Goal: Task Accomplishment & Management: Manage account settings

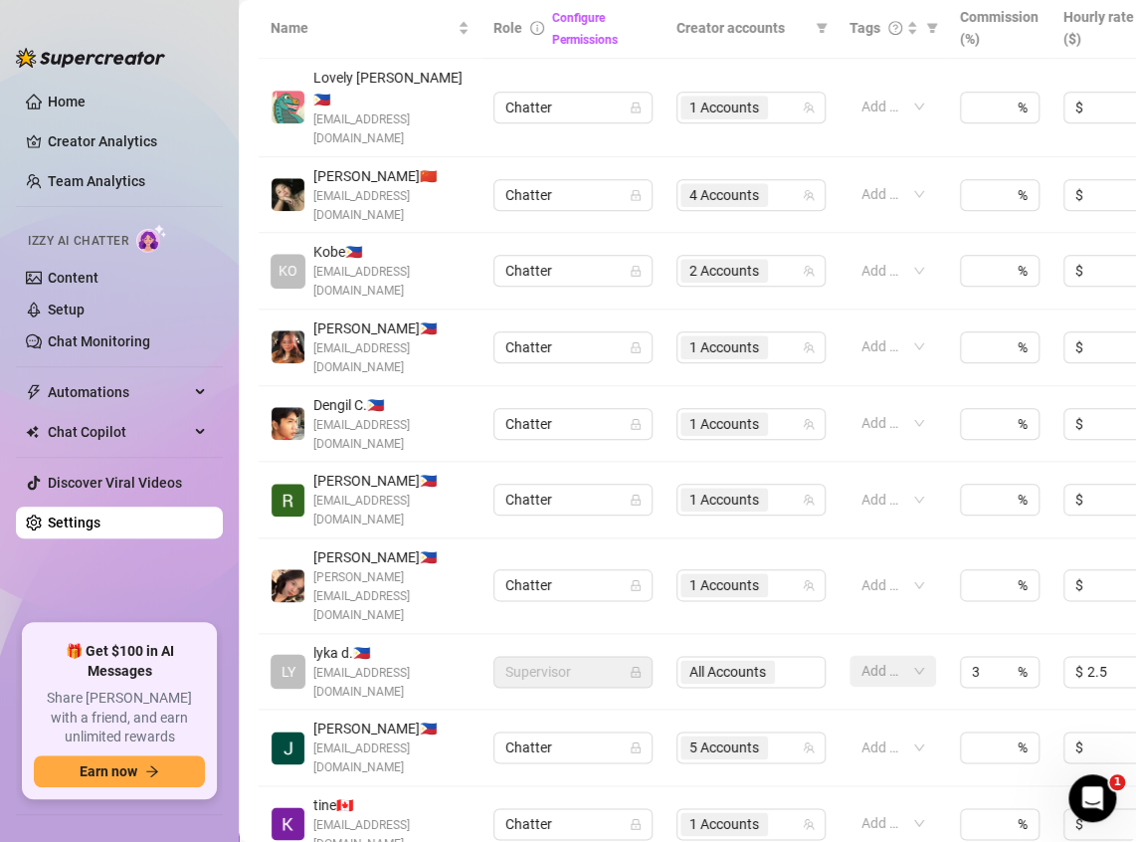
scroll to position [597, 0]
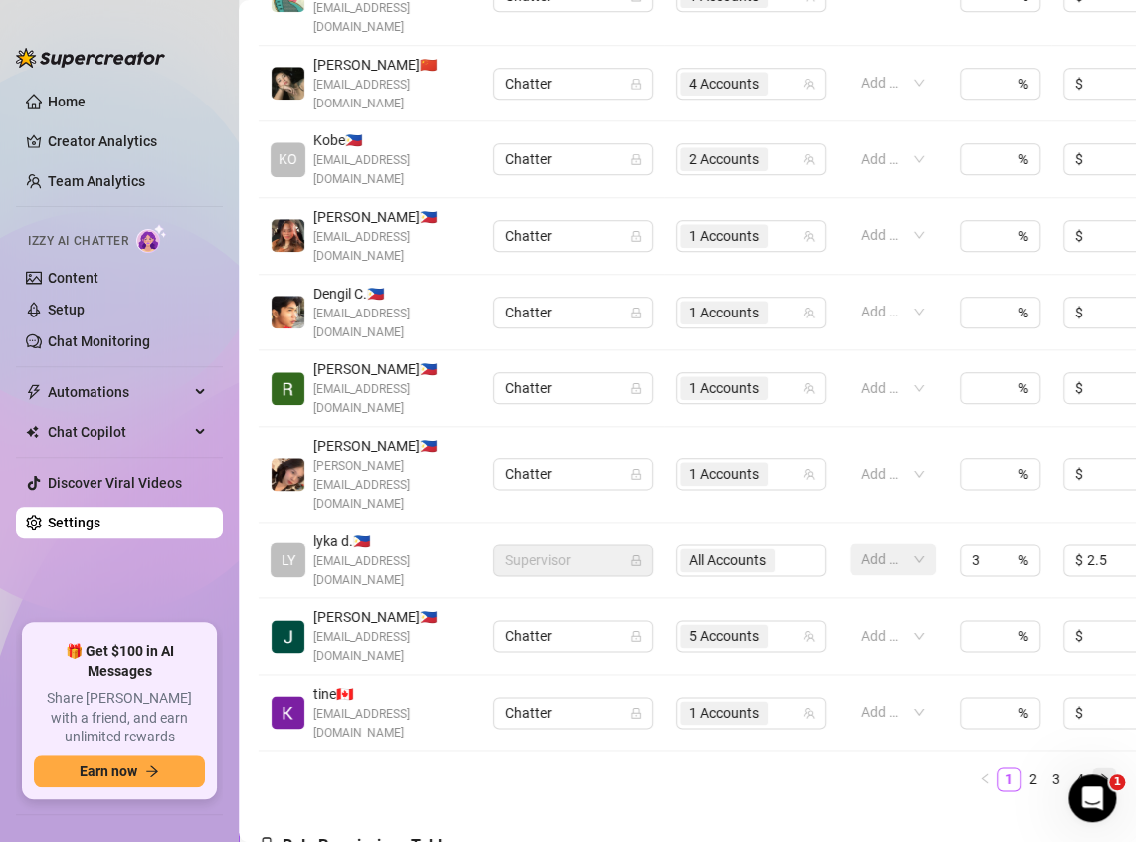
click at [1098, 772] on icon "right" at bounding box center [1104, 778] width 12 height 12
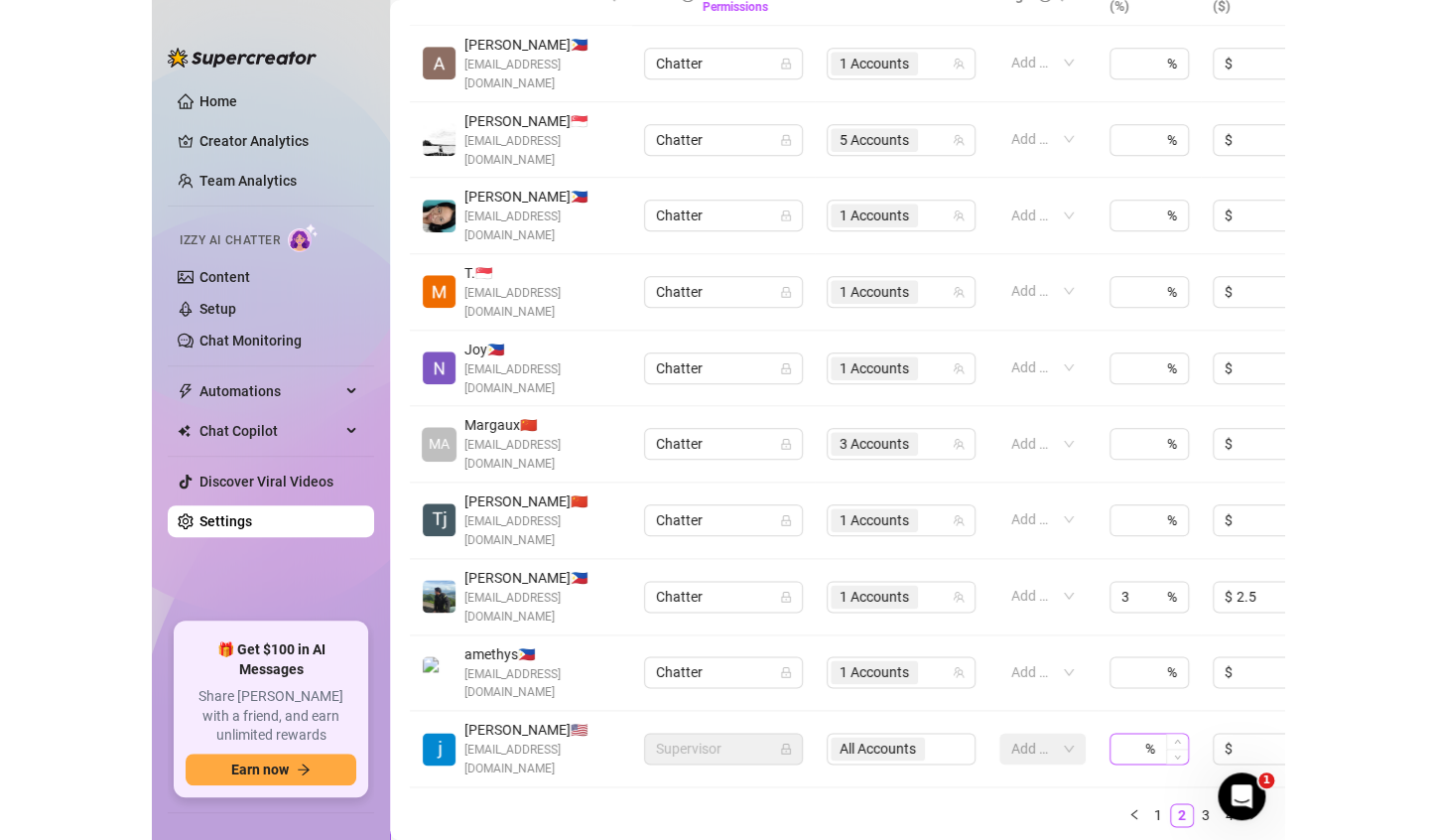
scroll to position [496, 0]
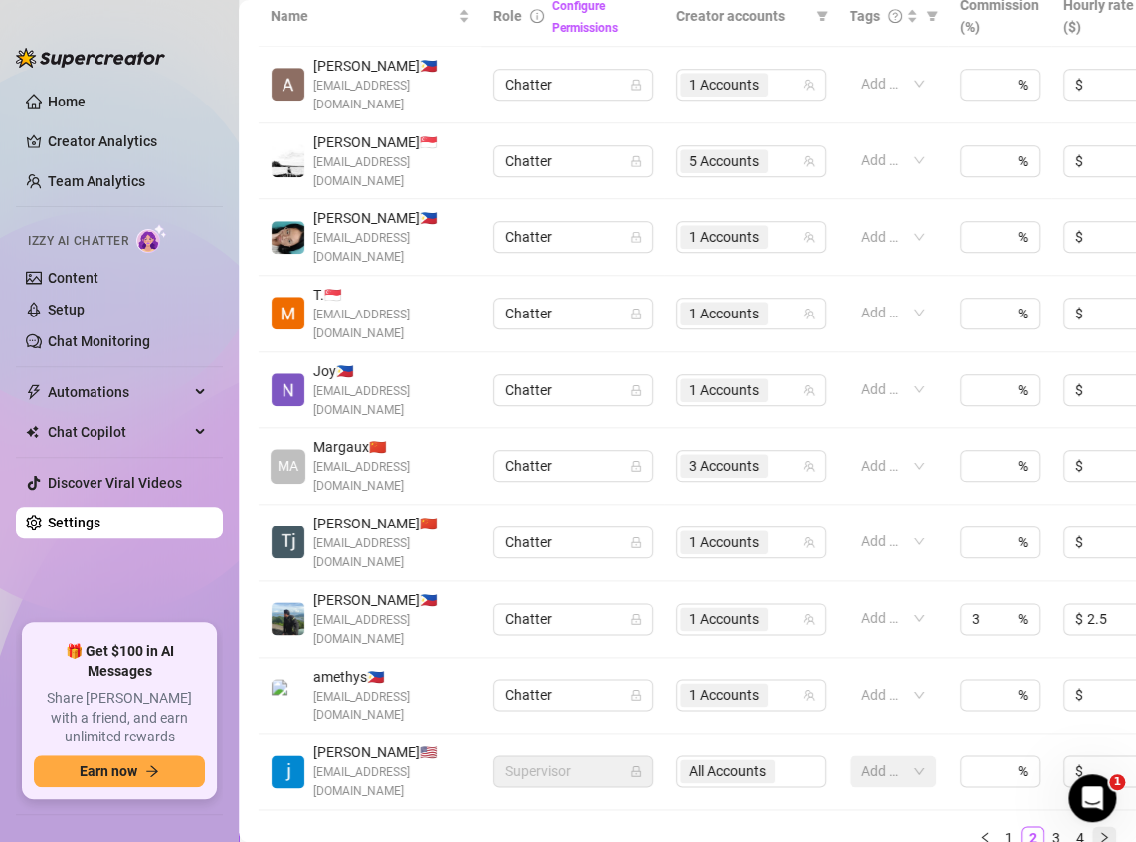
click at [1098, 831] on icon "right" at bounding box center [1104, 837] width 12 height 12
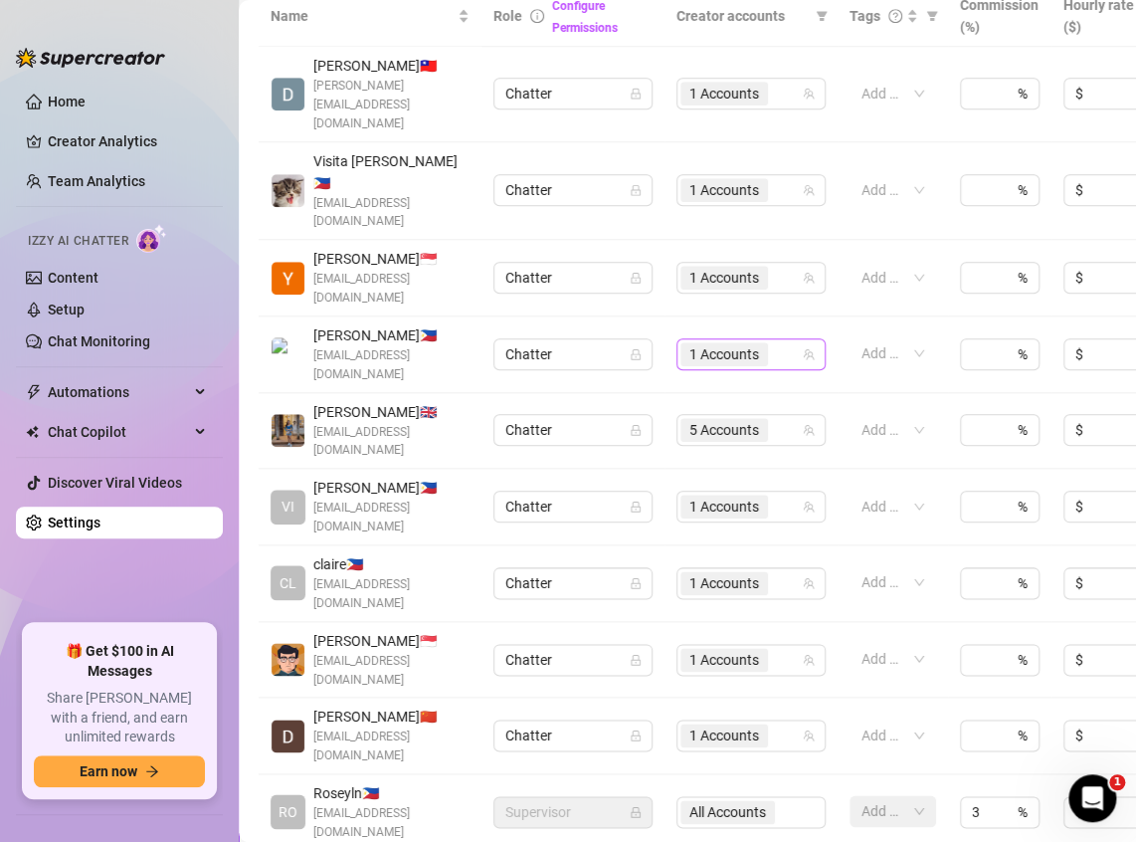
click at [715, 343] on span "1 Accounts" at bounding box center [724, 354] width 70 height 22
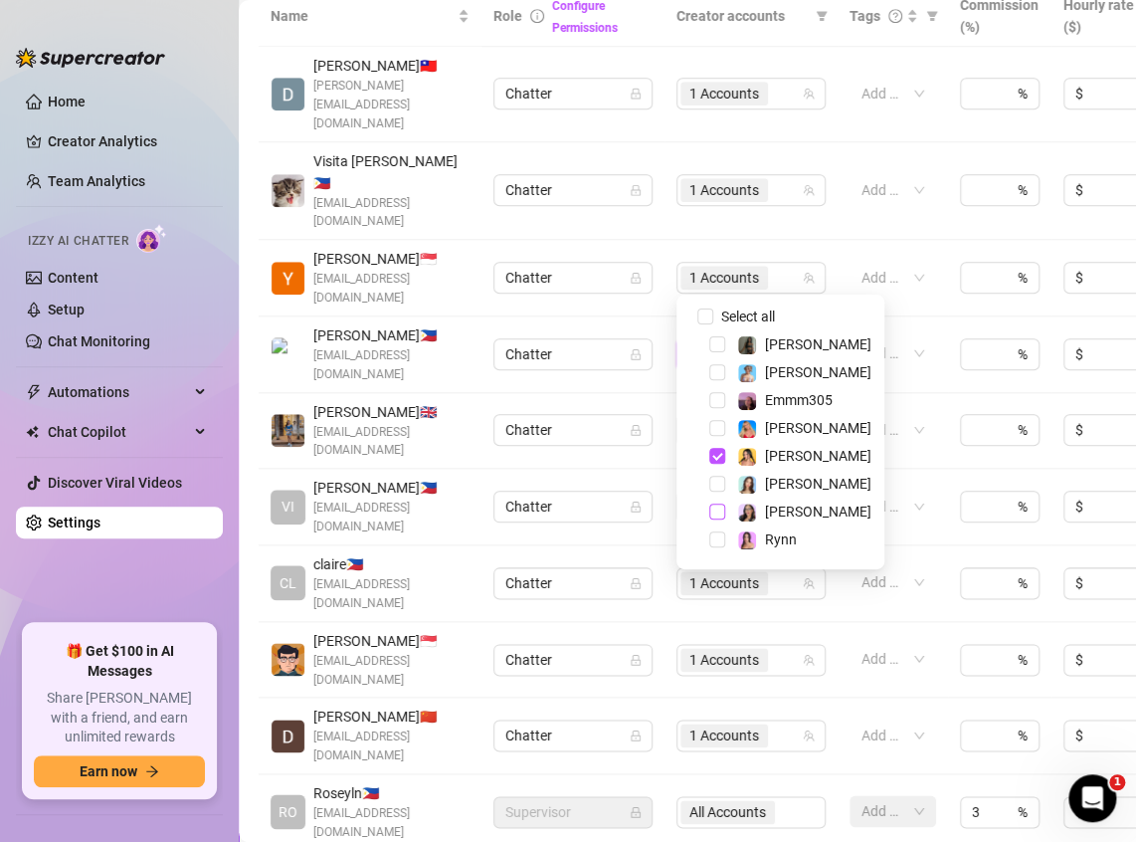
click at [715, 511] on span "Select tree node" at bounding box center [717, 511] width 16 height 16
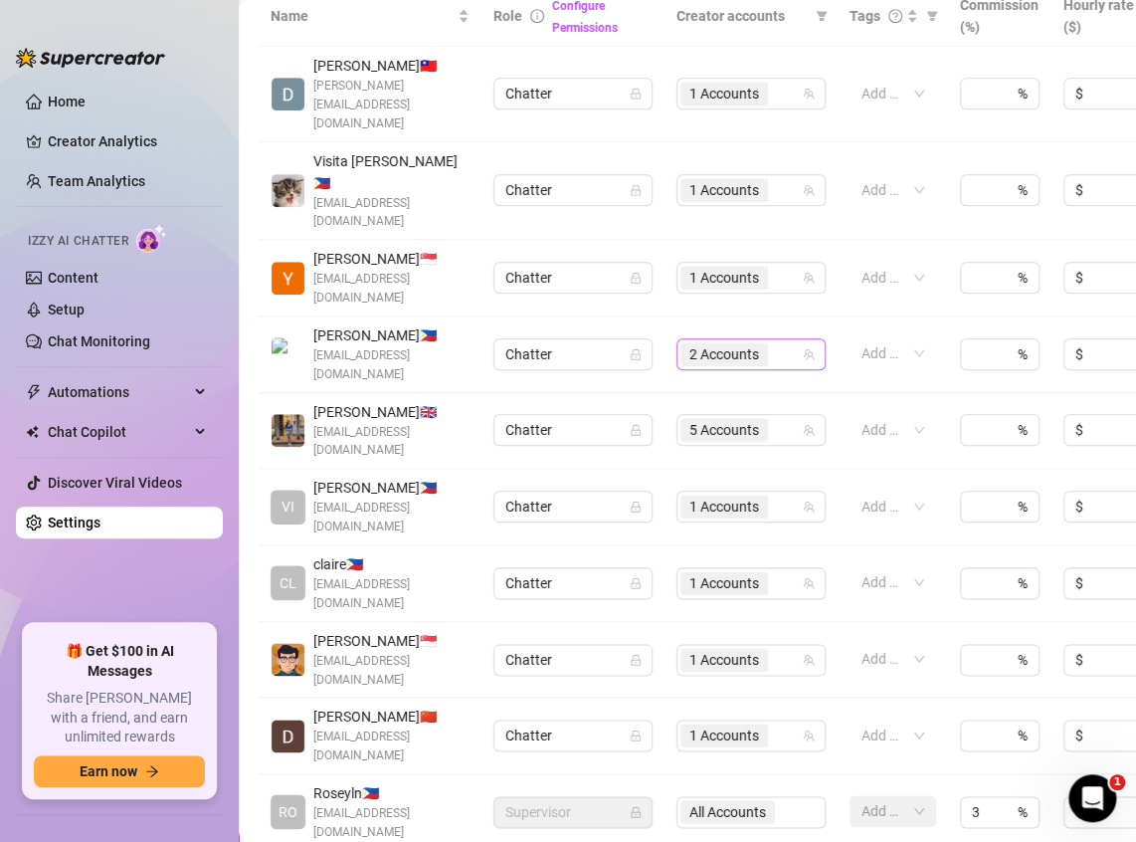
click at [697, 343] on span "2 Accounts" at bounding box center [724, 354] width 70 height 22
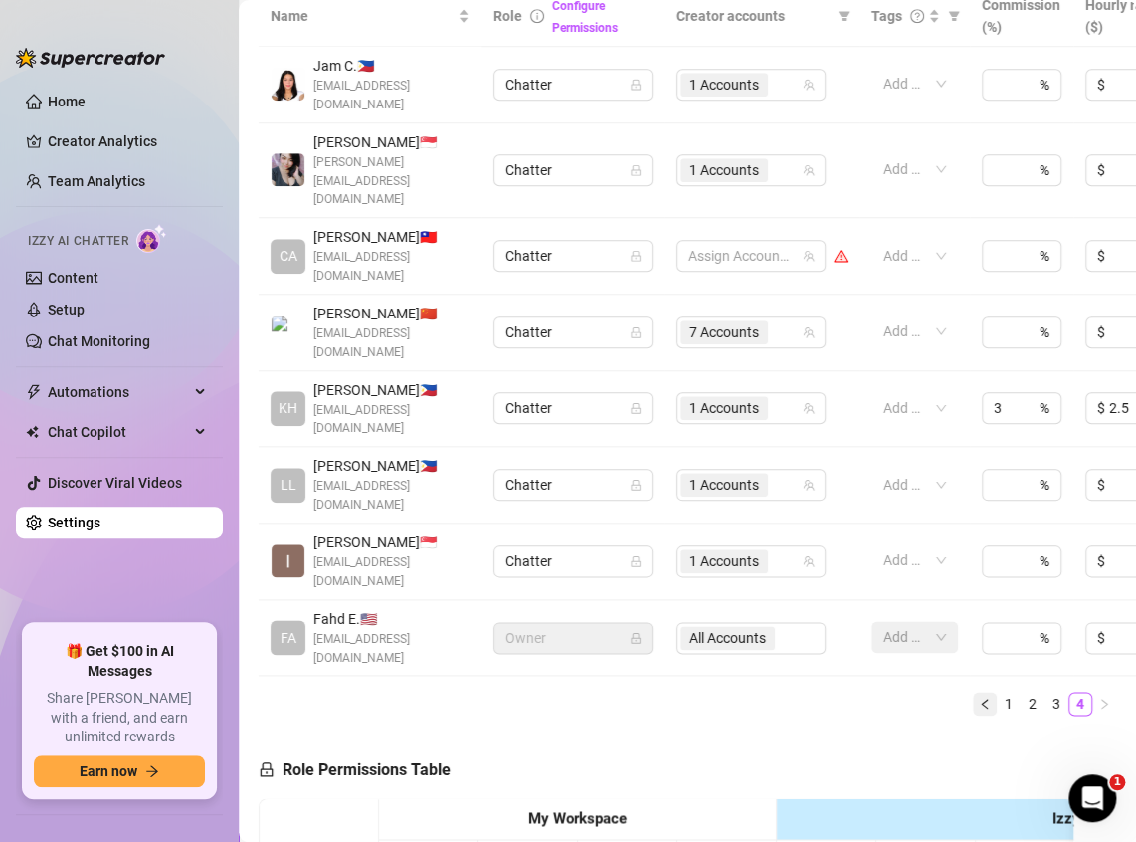
click at [979, 697] on icon "left" at bounding box center [985, 703] width 12 height 12
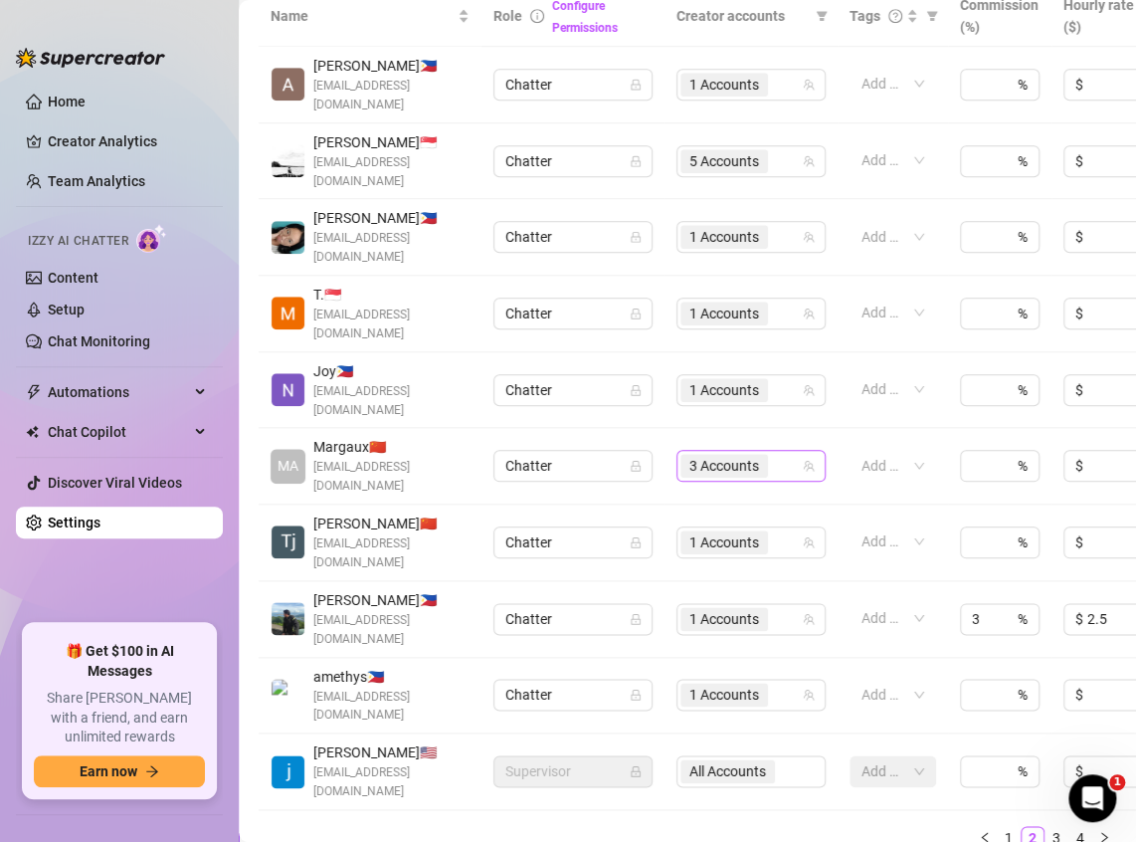
click at [730, 455] on span "3 Accounts" at bounding box center [724, 466] width 70 height 22
click at [721, 302] on span "1 Accounts" at bounding box center [724, 313] width 70 height 22
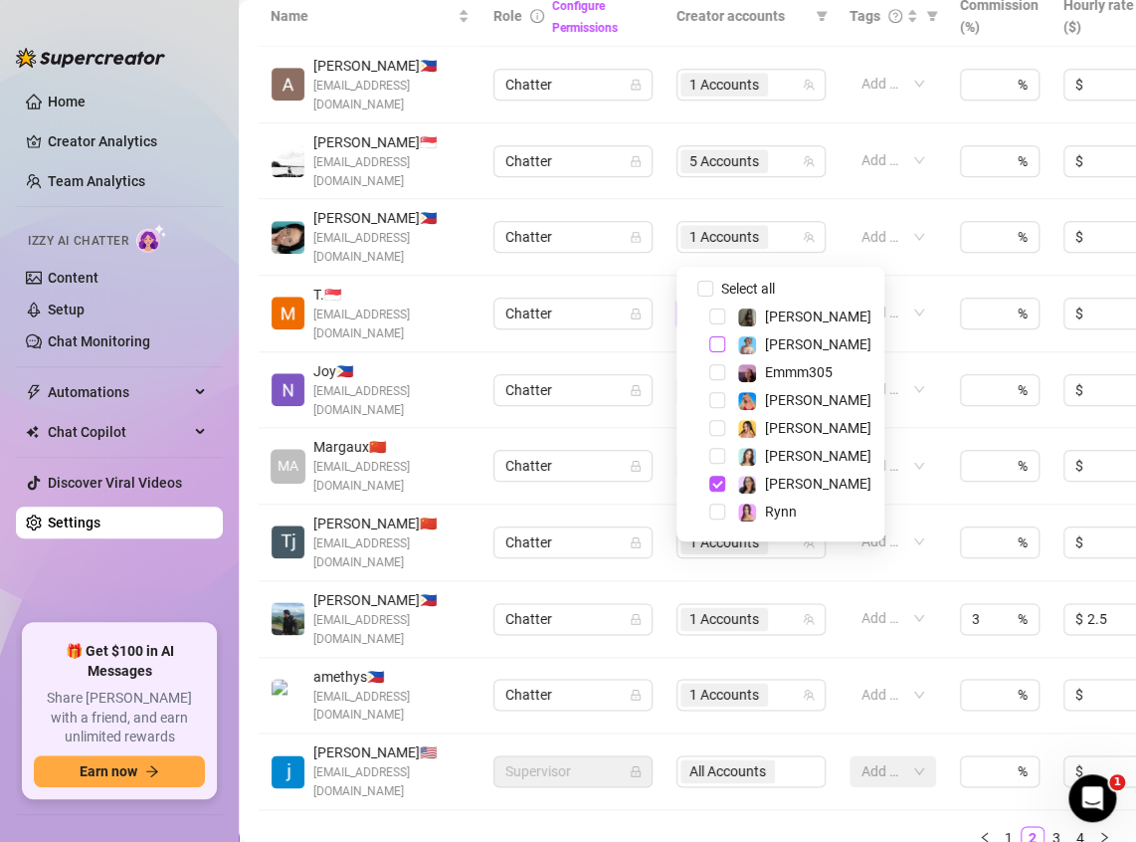
click at [716, 347] on span "Select tree node" at bounding box center [717, 344] width 16 height 16
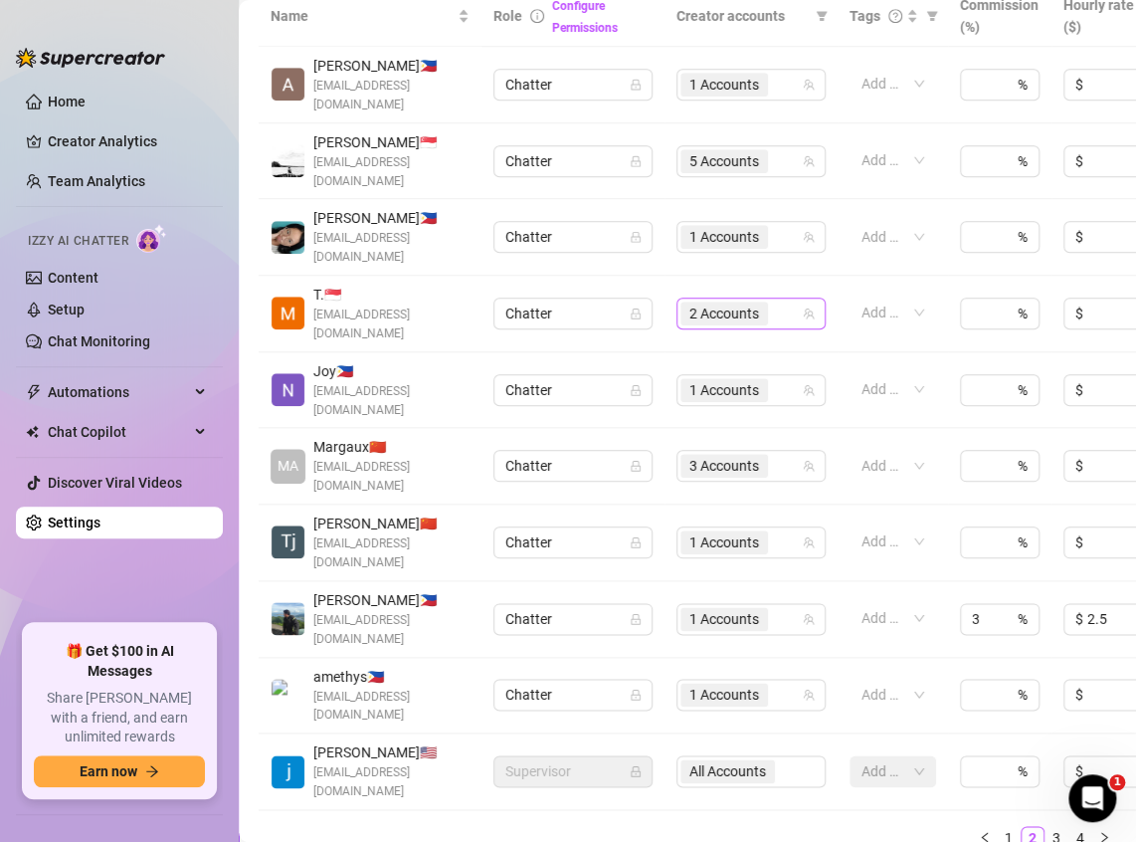
click at [733, 302] on span "2 Accounts" at bounding box center [724, 313] width 70 height 22
click at [722, 684] on div "Name Role Configure Permissions Creator accounts Tags Commission (%) Hourly rat…" at bounding box center [688, 425] width 858 height 879
click at [1101, 832] on icon "right" at bounding box center [1104, 837] width 6 height 10
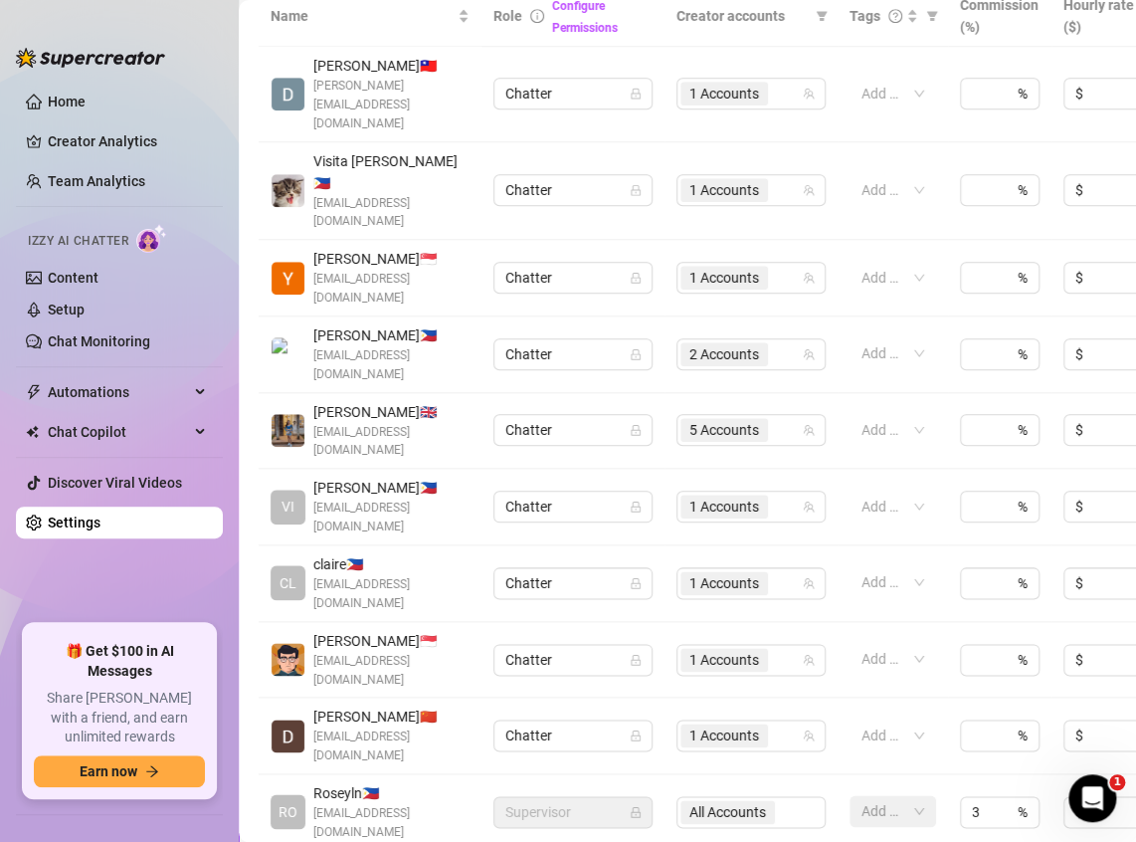
drag, startPoint x: 1084, startPoint y: 745, endPoint x: 1043, endPoint y: 630, distance: 122.7
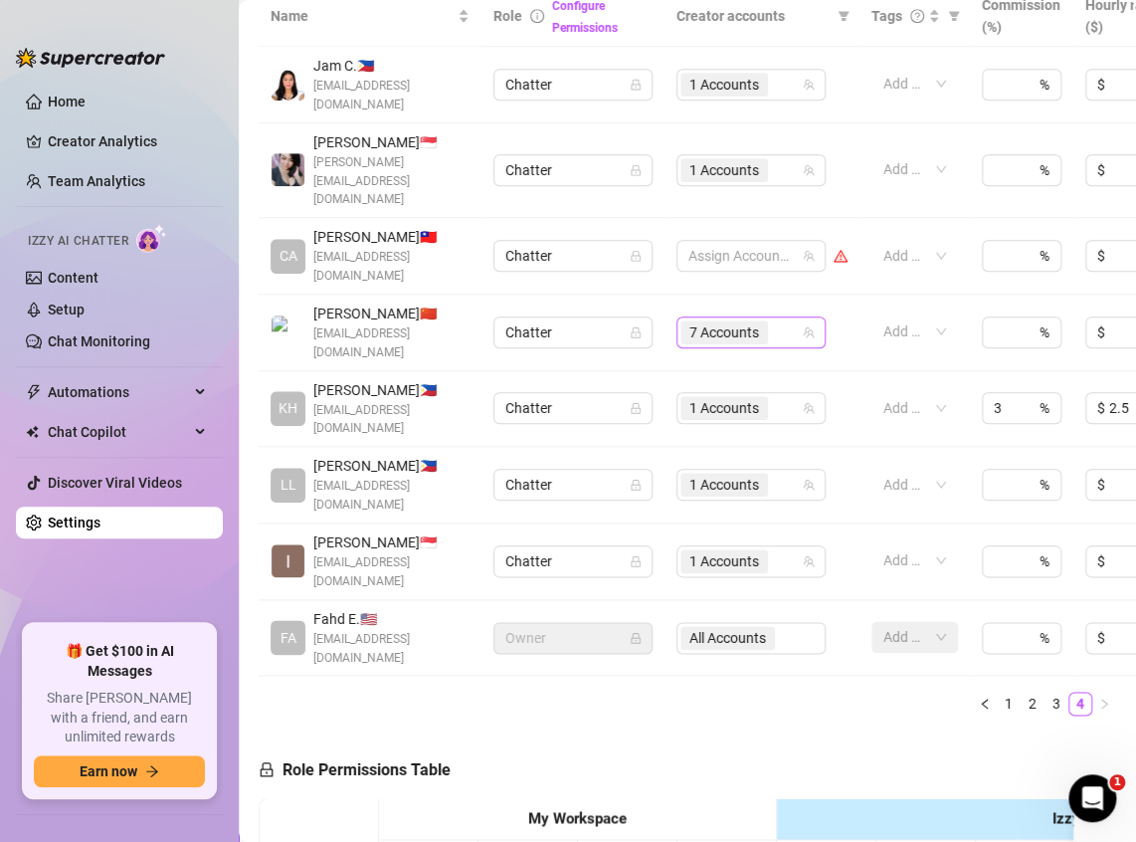
click at [734, 318] on div "7 Accounts" at bounding box center [726, 332] width 92 height 28
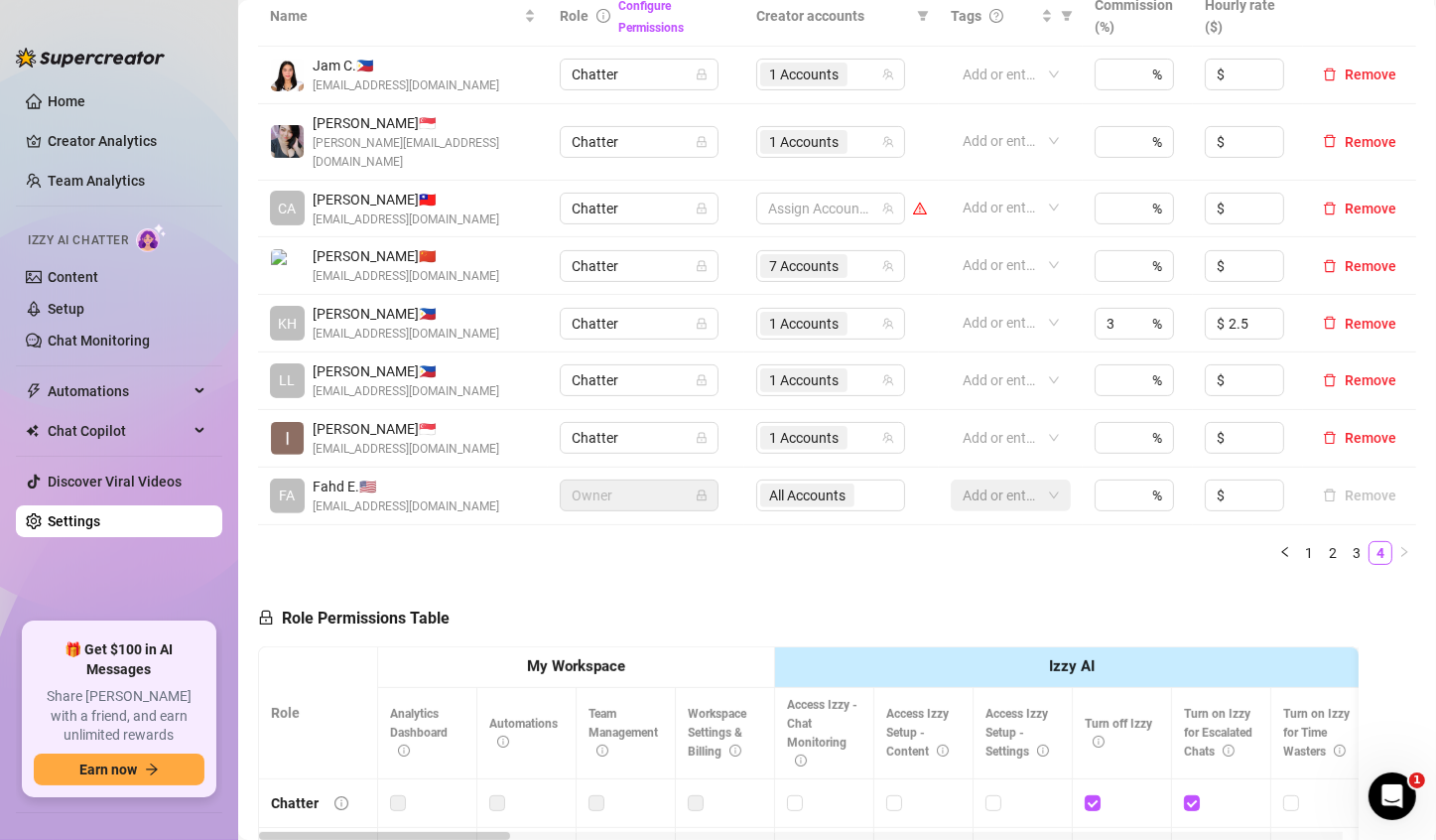
scroll to position [260, 0]
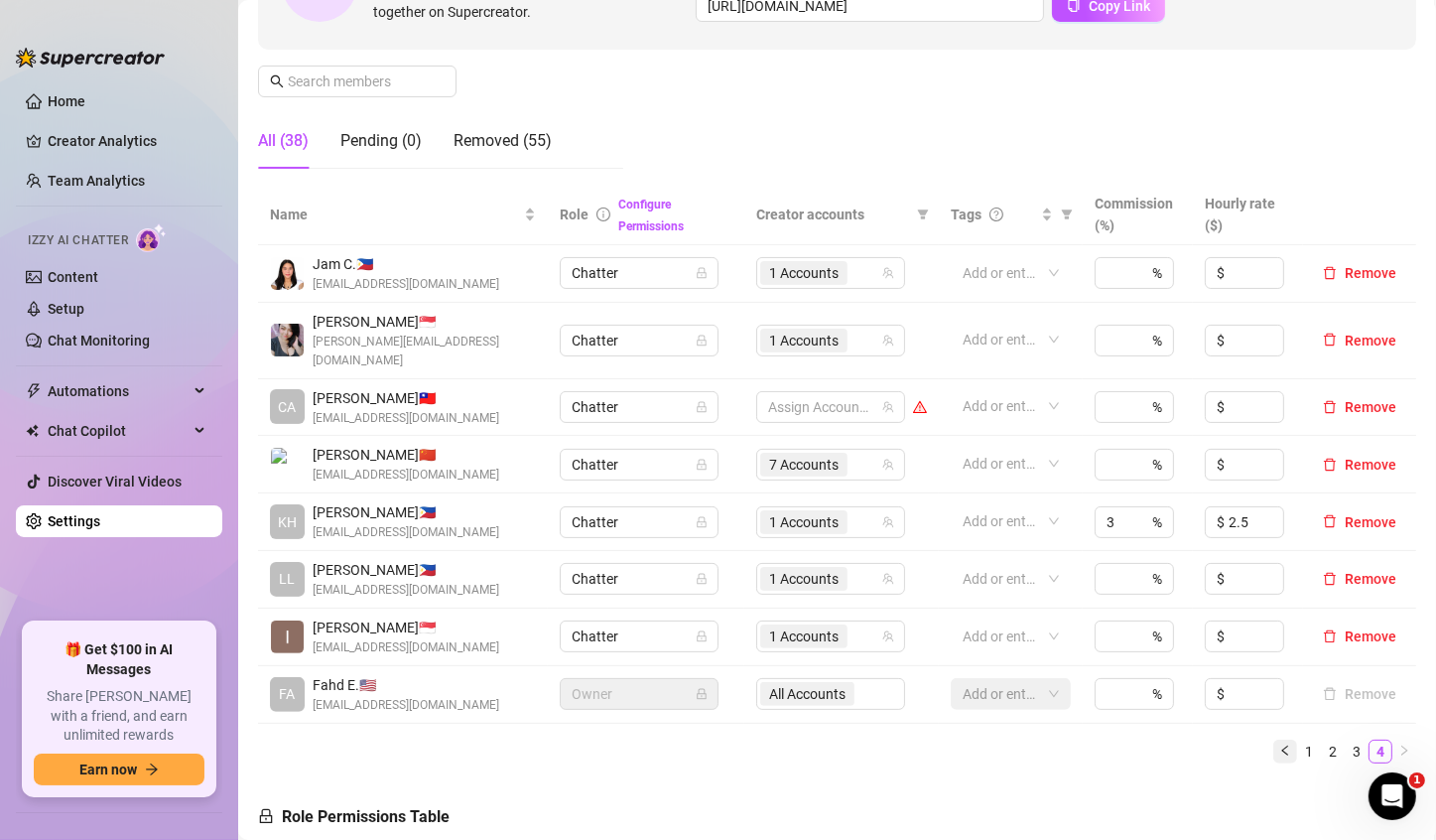
click at [1133, 745] on icon "left" at bounding box center [1284, 750] width 6 height 10
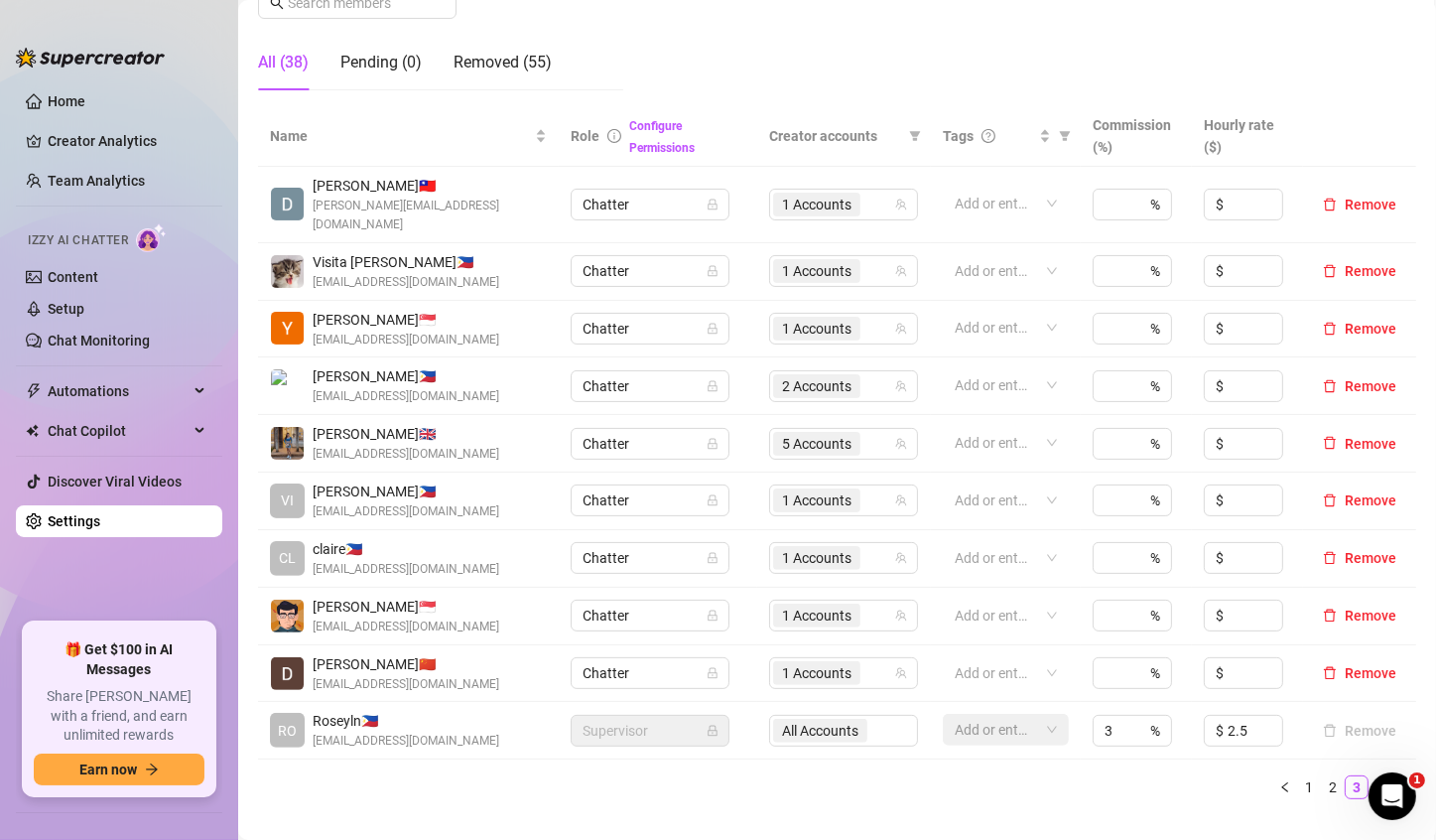
scroll to position [359, 0]
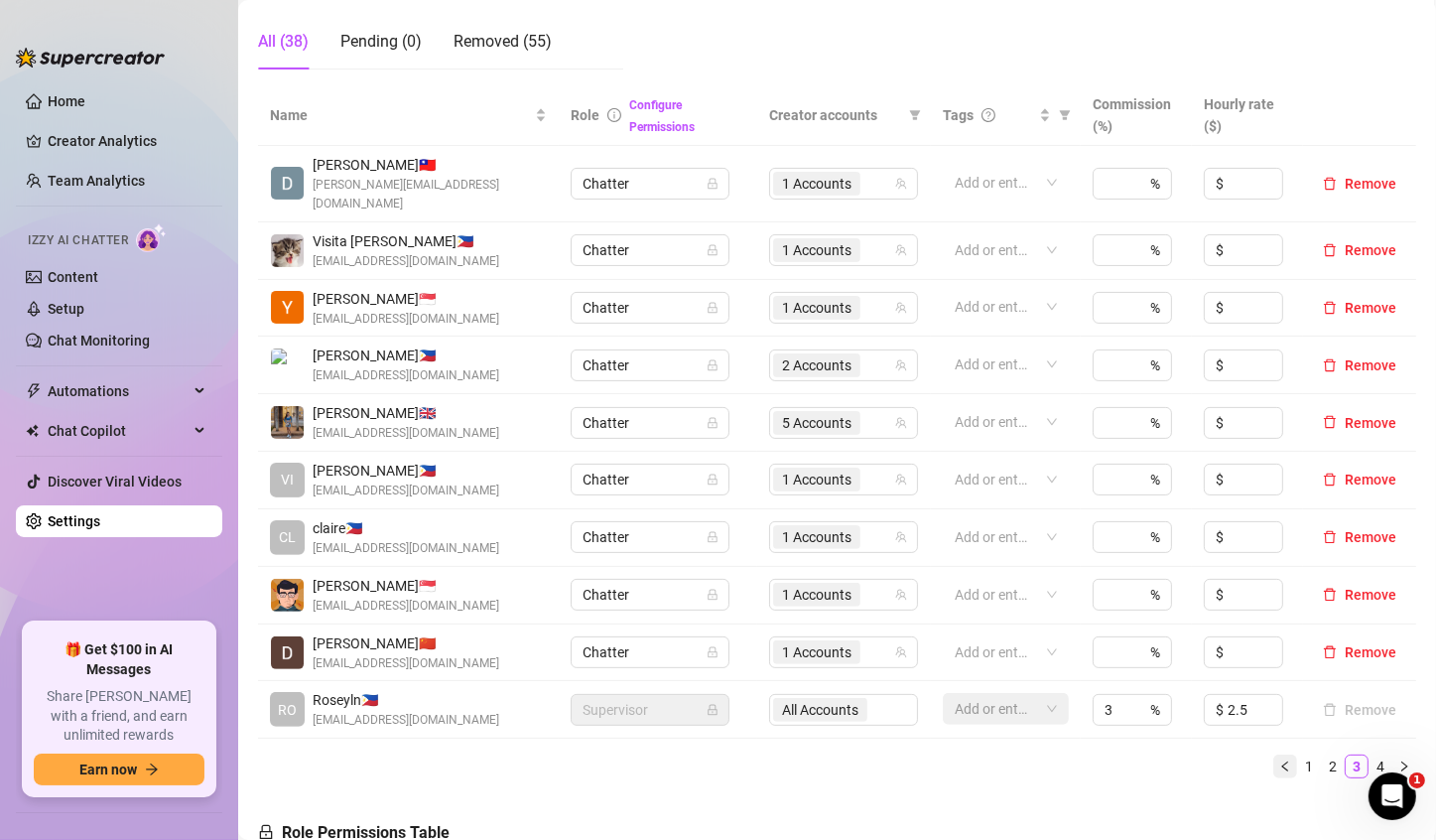
click at [1133, 760] on icon "left" at bounding box center [1285, 766] width 12 height 12
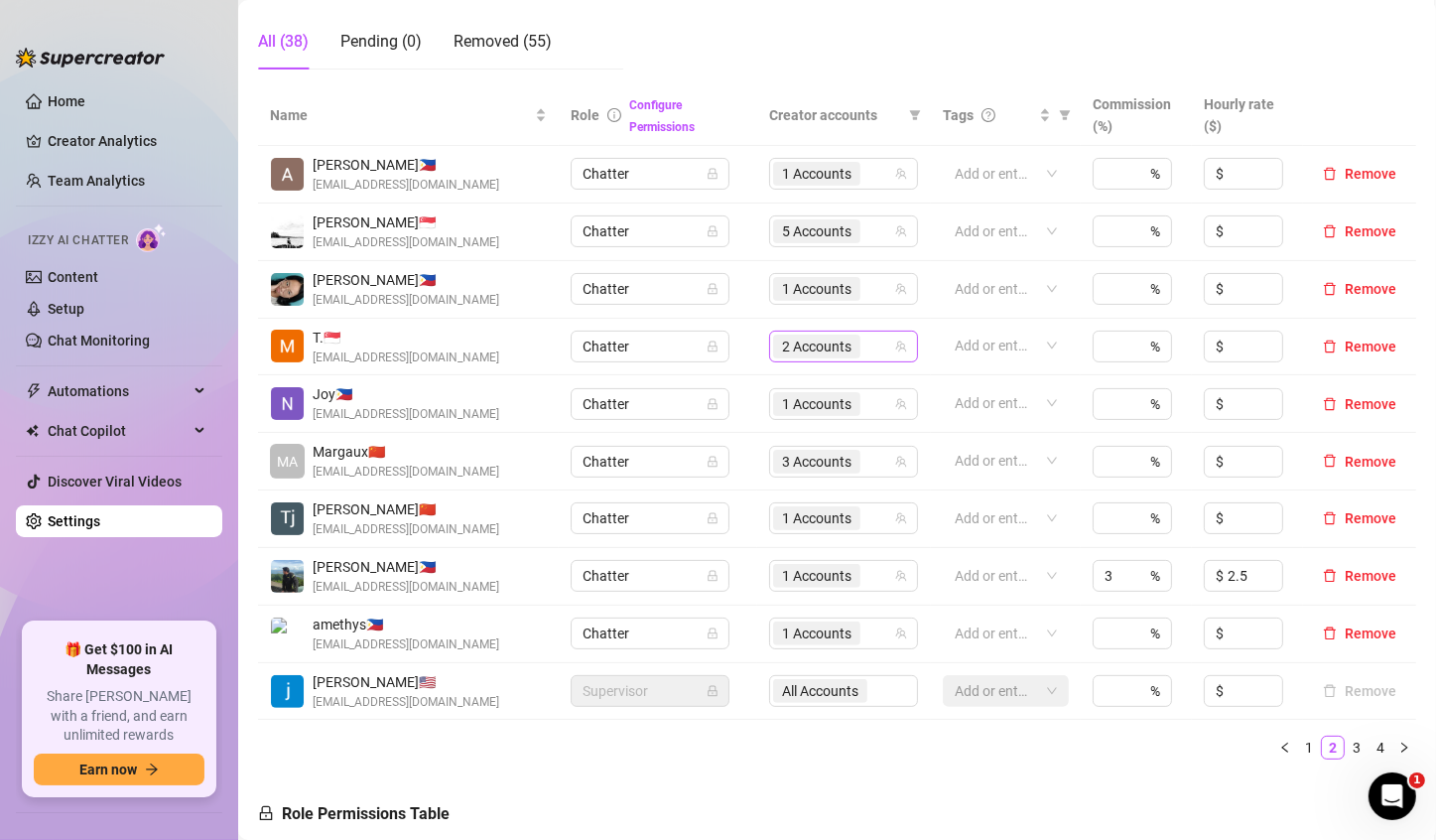
click at [792, 345] on span "2 Accounts" at bounding box center [817, 346] width 70 height 22
